Goal: Navigation & Orientation: Find specific page/section

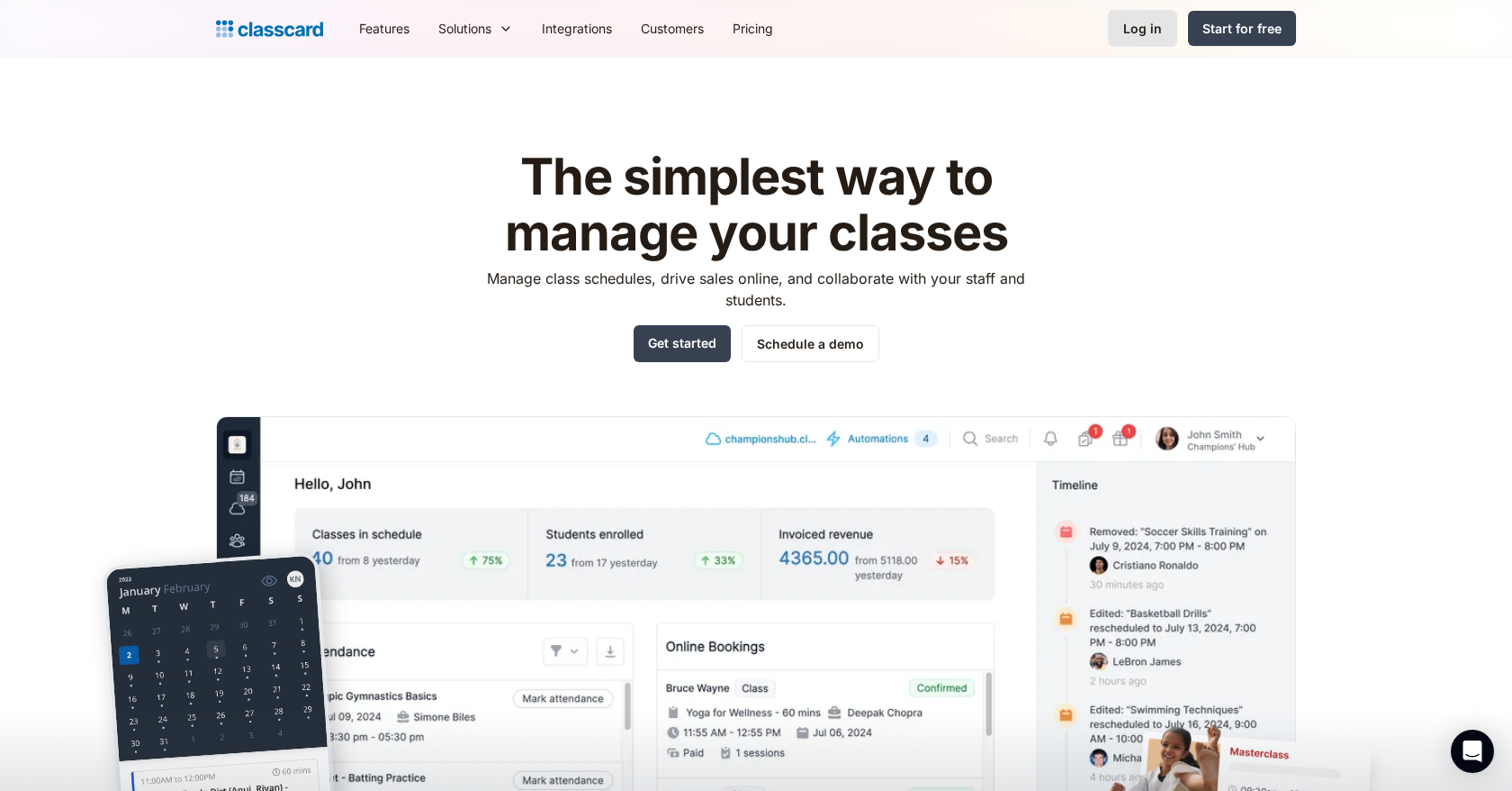
click at [1139, 22] on div "Log in" at bounding box center [1142, 28] width 39 height 19
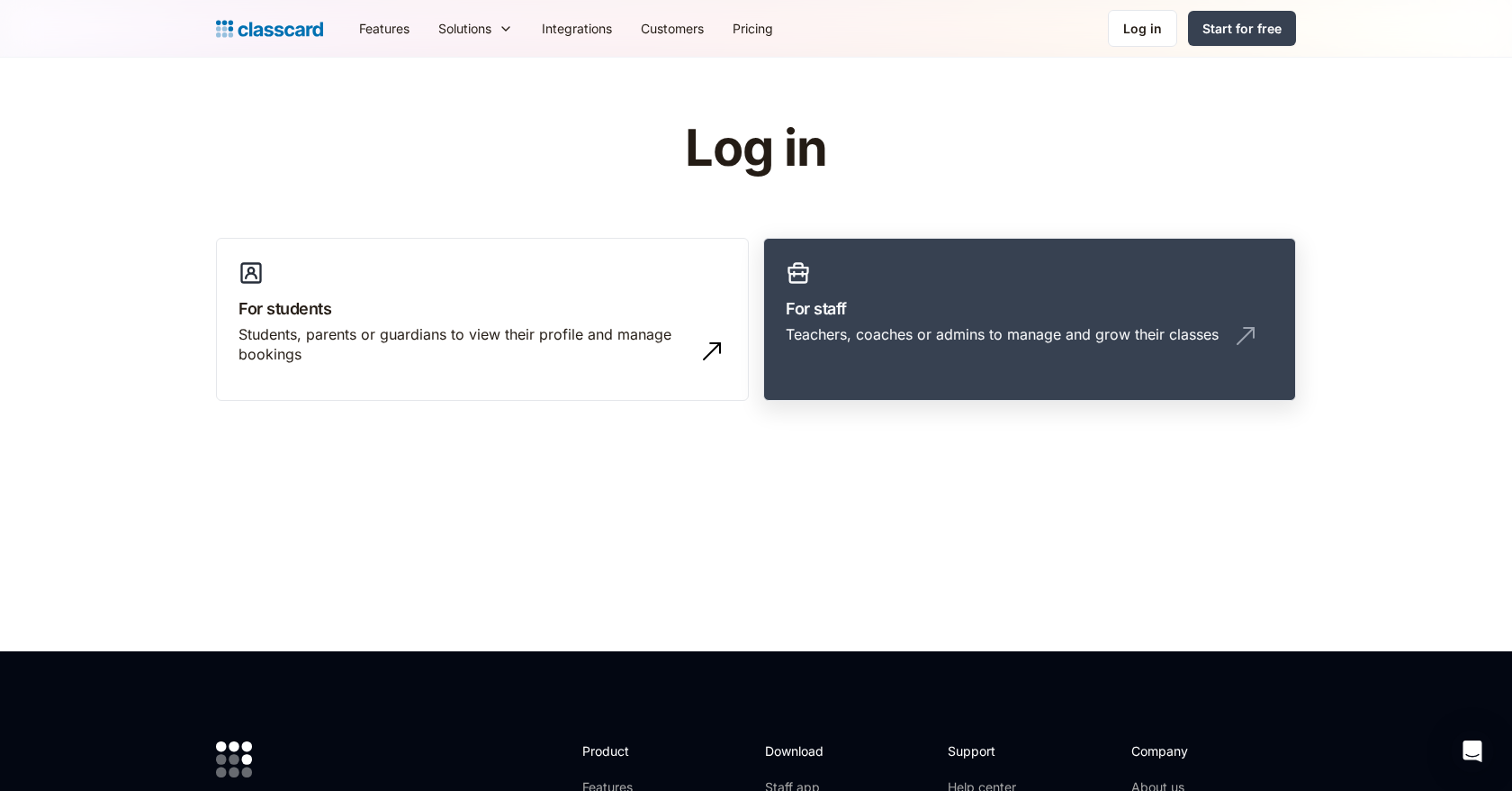
click at [993, 303] on h3 "For staff" at bounding box center [1029, 308] width 488 height 25
